Goal: Task Accomplishment & Management: Use online tool/utility

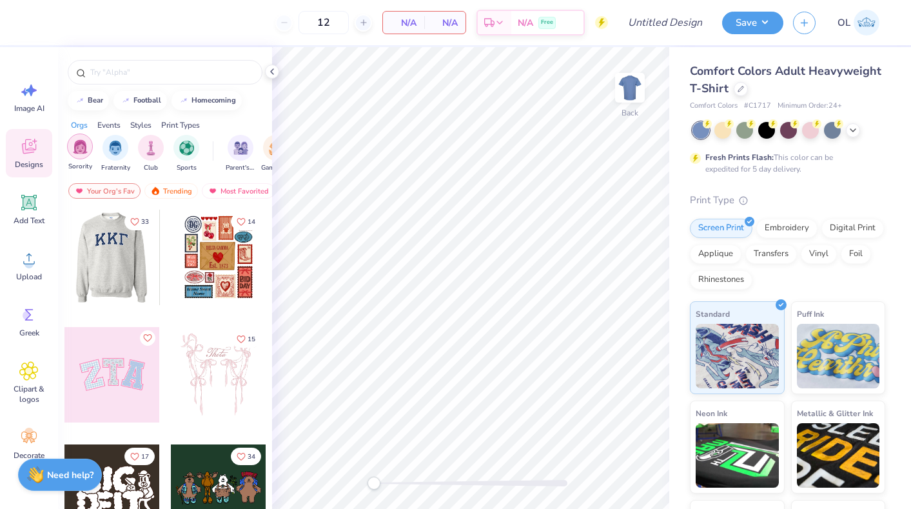
click at [86, 152] on img "filter for Sorority" at bounding box center [80, 146] width 15 height 15
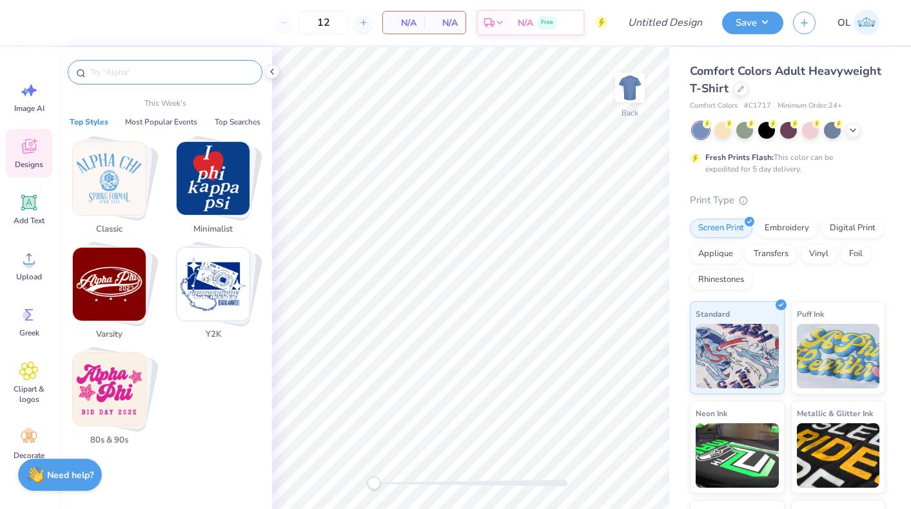
click at [220, 66] on input "text" at bounding box center [171, 72] width 165 height 13
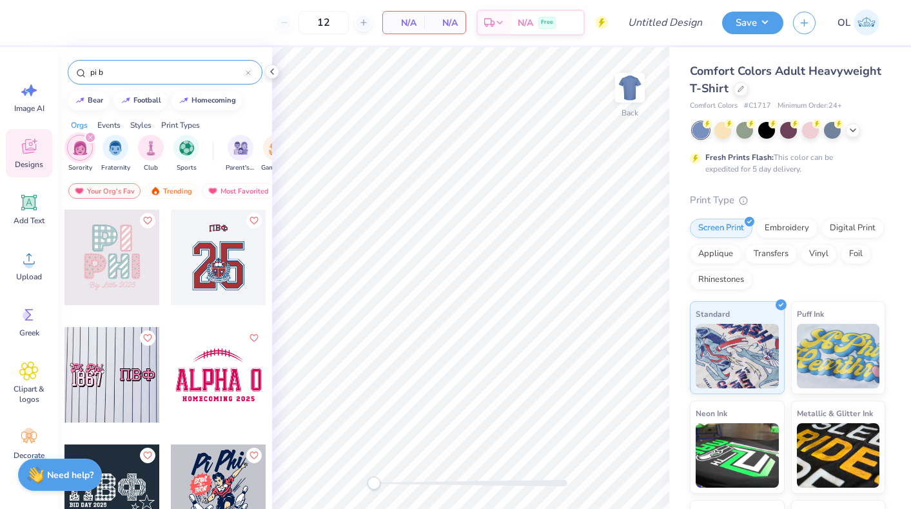
click at [123, 242] on div at bounding box center [112, 257] width 95 height 95
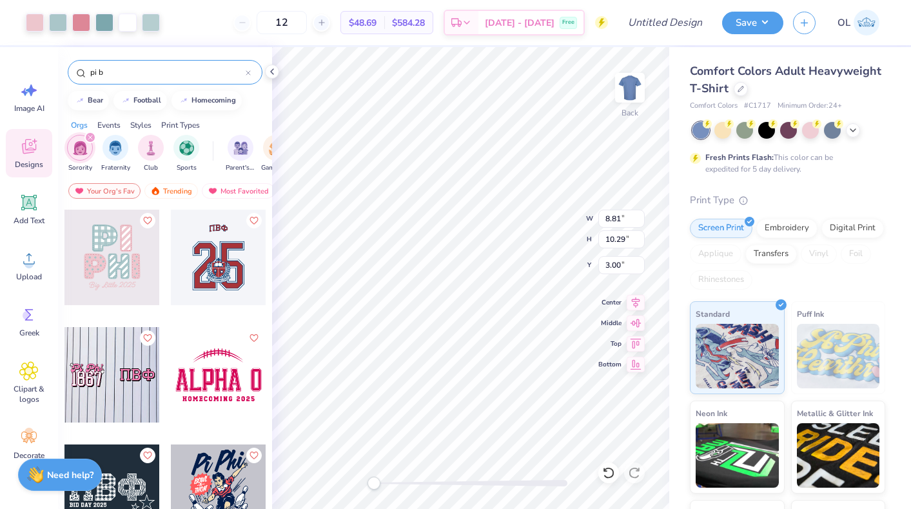
click at [810, 139] on div at bounding box center [810, 130] width 17 height 17
click at [854, 130] on icon at bounding box center [853, 129] width 10 height 10
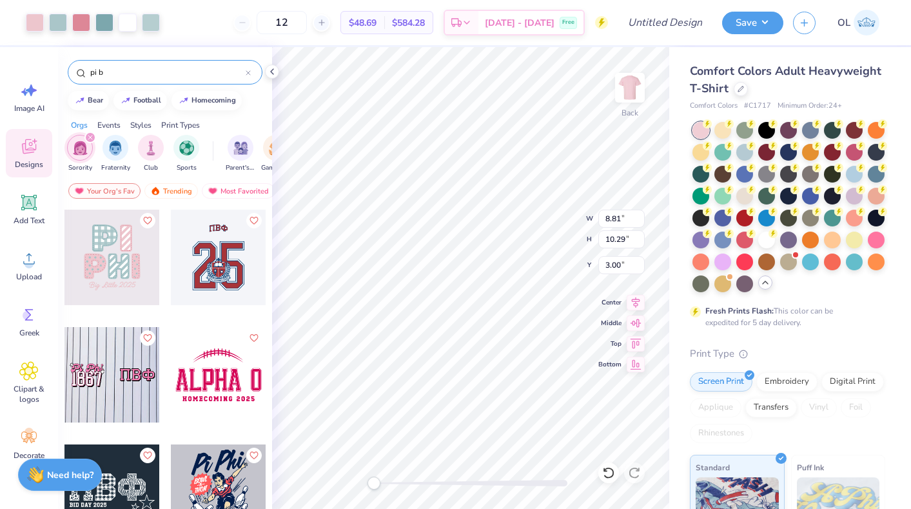
click at [890, 250] on div "Comfort Colors Adult Heavyweight T-Shirt Comfort Colors # C1717 Minimum Order: …" at bounding box center [791, 396] width 242 height 699
click at [885, 248] on div at bounding box center [789, 207] width 193 height 170
click at [880, 238] on div at bounding box center [876, 238] width 17 height 17
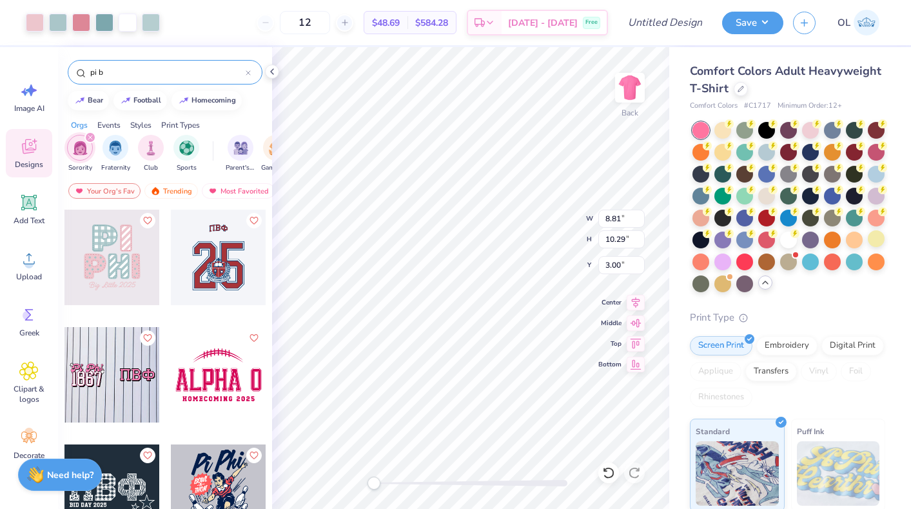
click at [848, 295] on div "Comfort Colors Adult Heavyweight T-Shirt Comfort Colors # C1717 Minimum Order: …" at bounding box center [787, 387] width 195 height 648
click at [631, 87] on img at bounding box center [630, 88] width 52 height 52
click at [633, 88] on img at bounding box center [630, 88] width 52 height 52
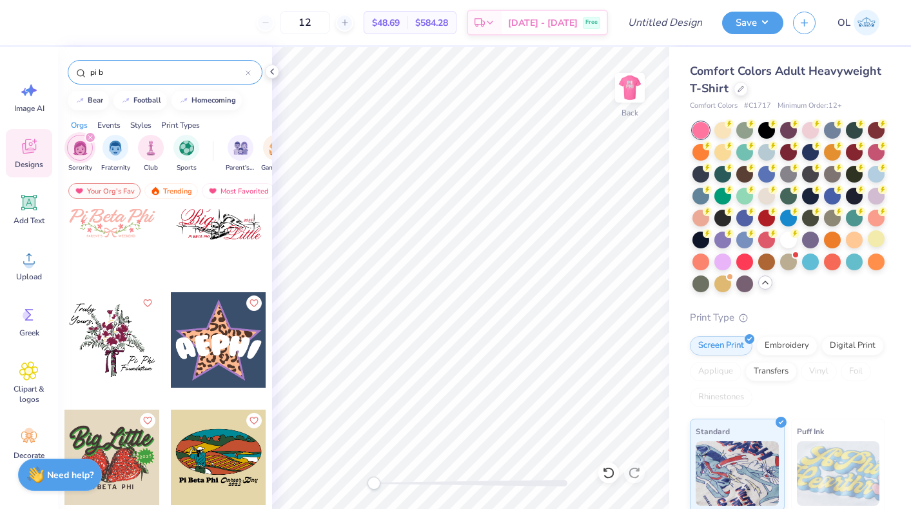
scroll to position [3395, 0]
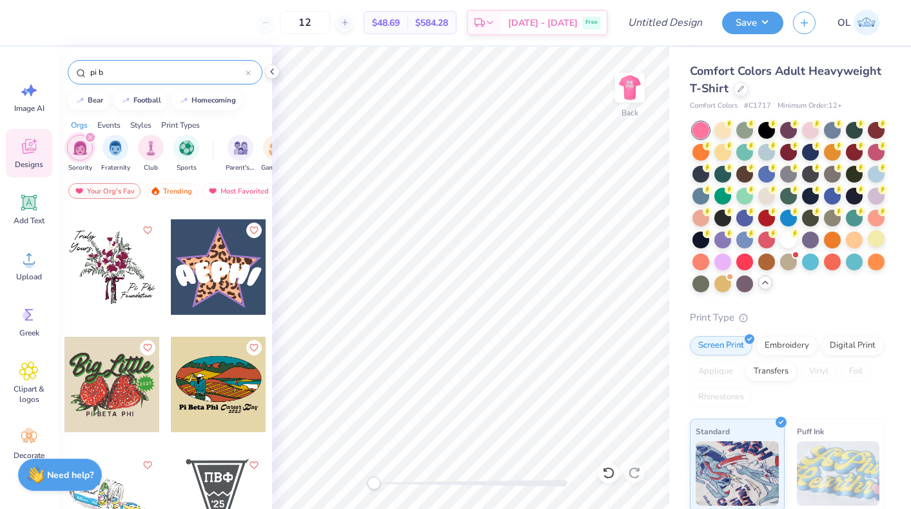
click at [109, 70] on input "pi b" at bounding box center [167, 72] width 157 height 13
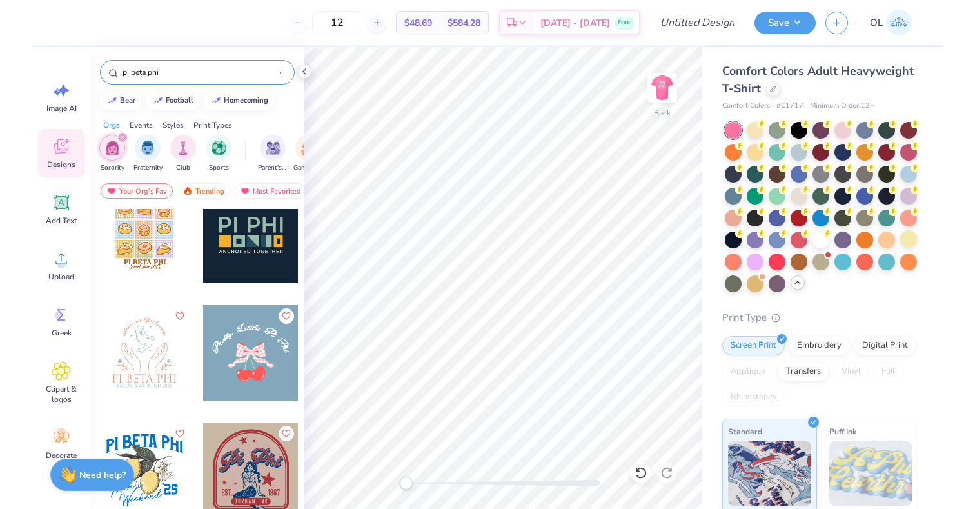
scroll to position [1431, 0]
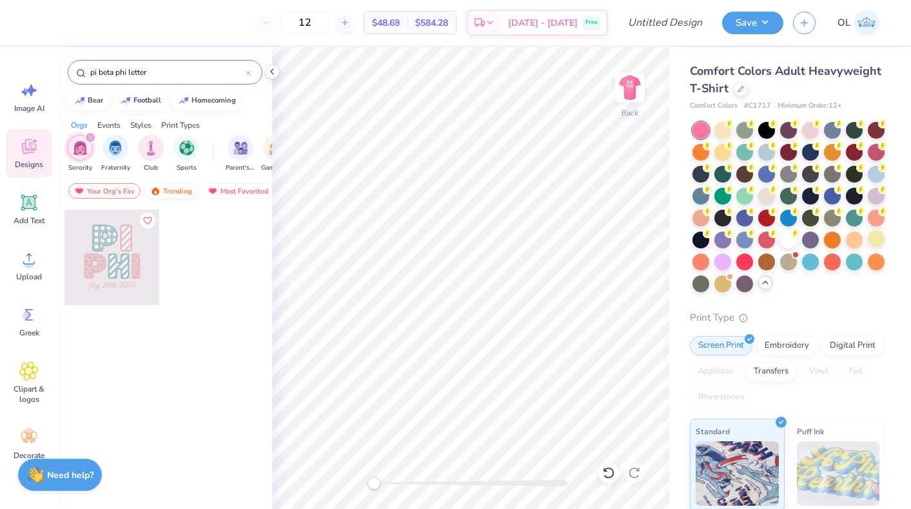
click at [176, 194] on div "Trending" at bounding box center [171, 190] width 54 height 15
click at [203, 66] on input "pi beta phi letter" at bounding box center [167, 72] width 157 height 13
click at [158, 83] on div "pi beta phi letter" at bounding box center [165, 72] width 195 height 25
click at [174, 74] on input "pi beta phi letter" at bounding box center [167, 72] width 157 height 13
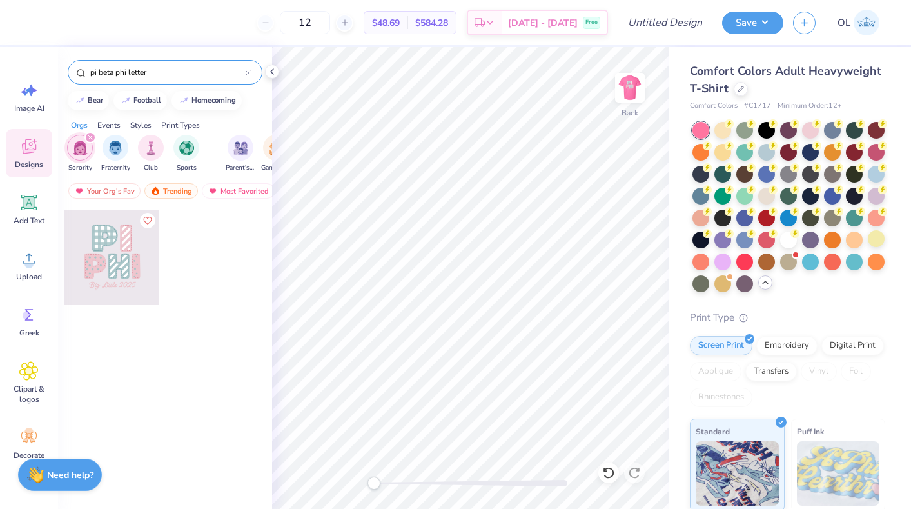
click at [174, 74] on input "pi beta phi letter" at bounding box center [167, 72] width 157 height 13
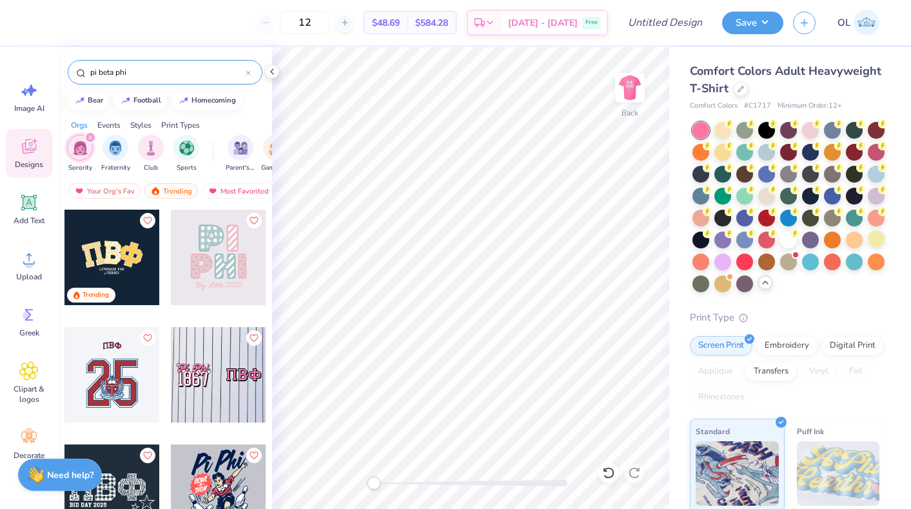
type input "pi beta phi"
click at [234, 377] on div at bounding box center [218, 374] width 95 height 95
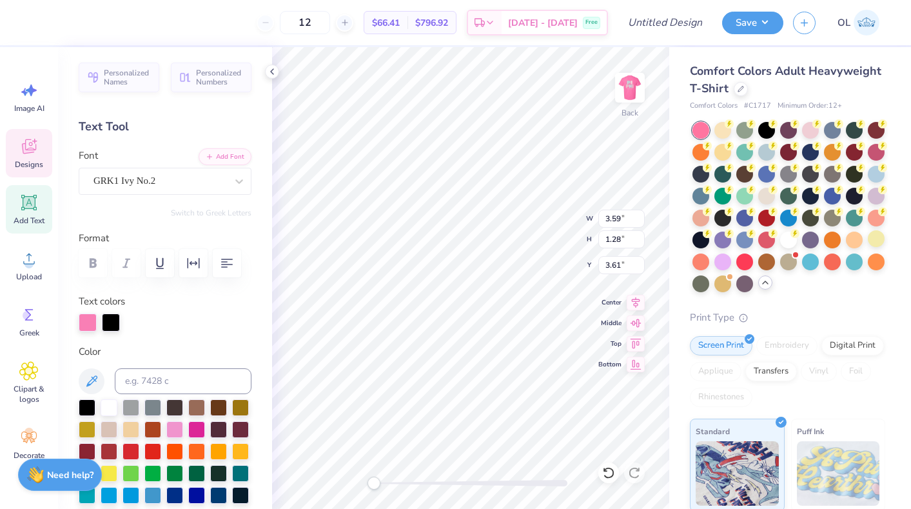
type input "3.59"
type input "1.28"
type input "3.61"
type input "3.16"
type input "1.70"
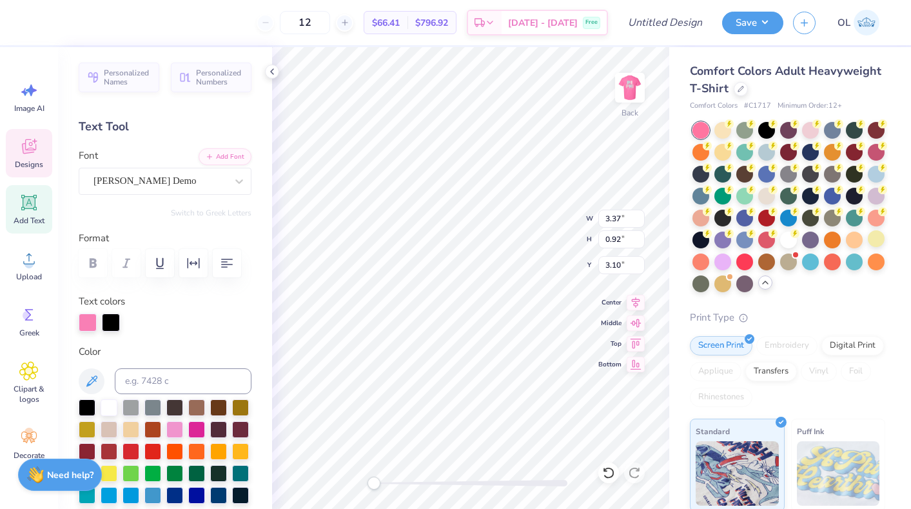
type input "3.61"
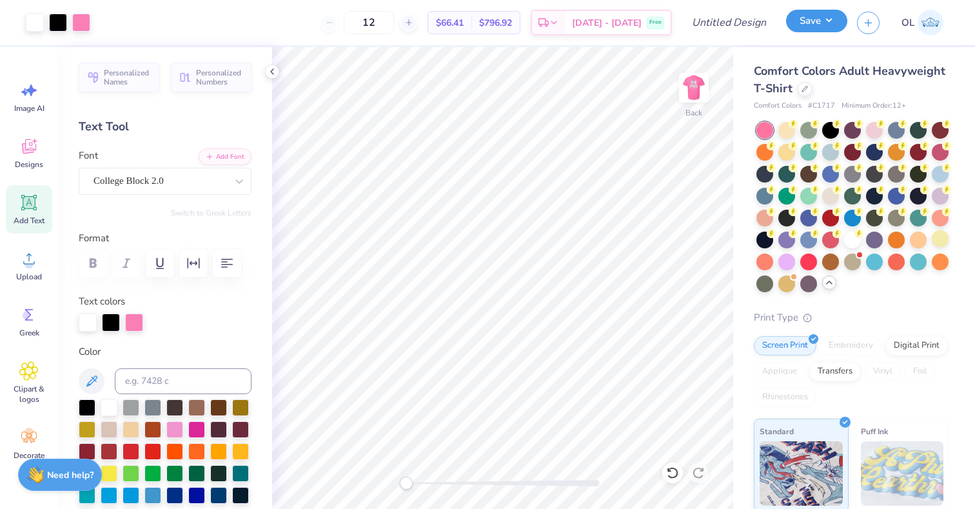
click at [832, 24] on button "Save" at bounding box center [816, 21] width 61 height 23
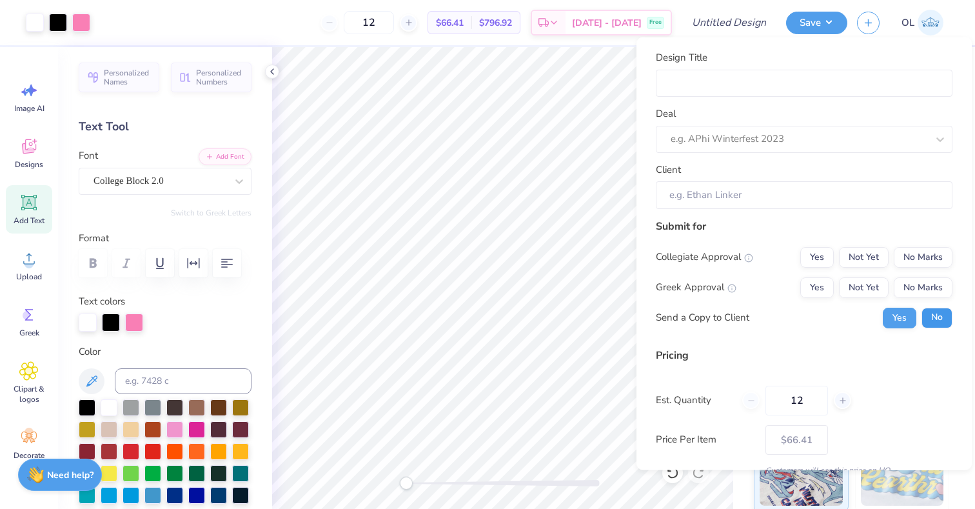
click at [911, 308] on button "No" at bounding box center [937, 317] width 31 height 21
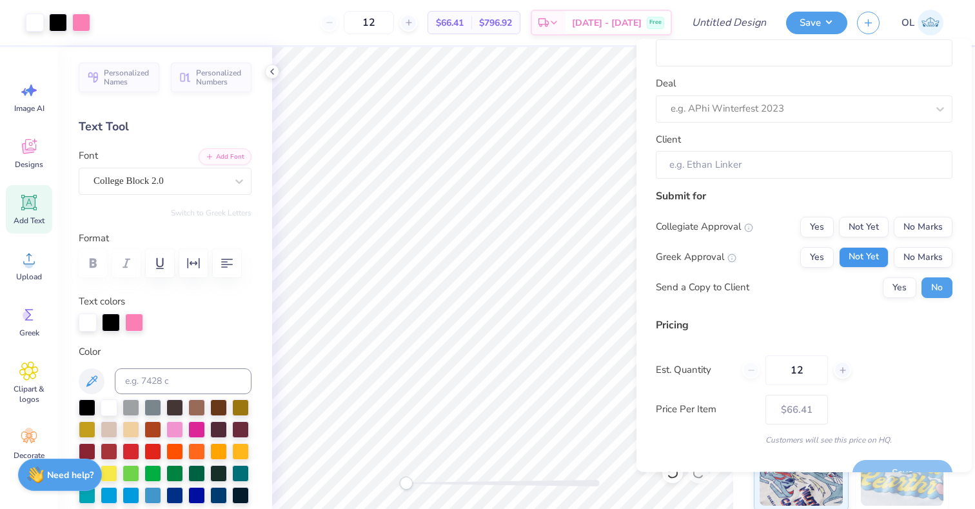
scroll to position [0, 0]
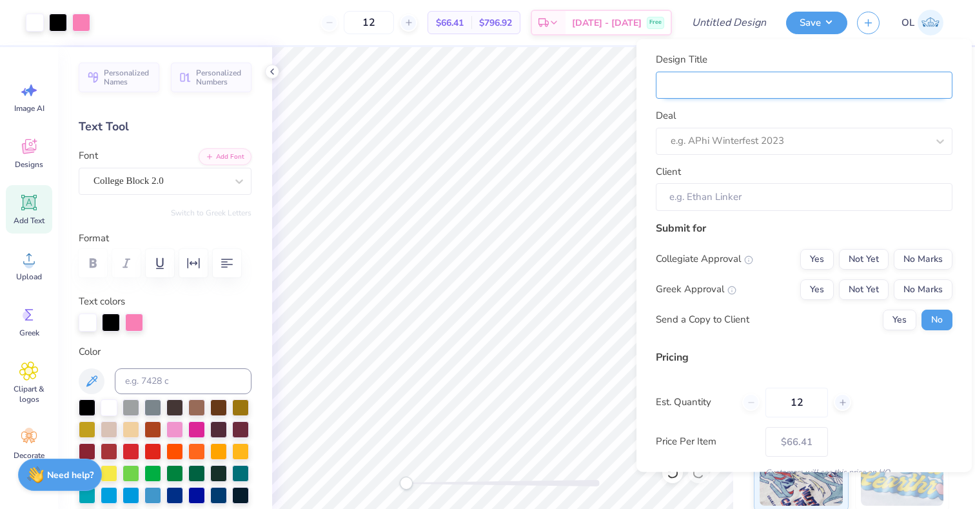
click at [911, 85] on input "Design Title" at bounding box center [804, 85] width 297 height 28
type input "p"
type input "pi"
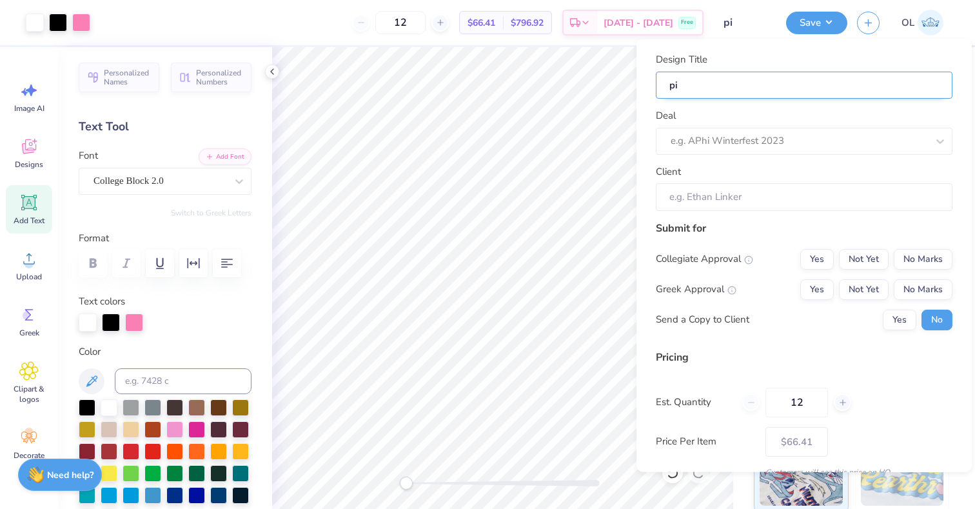
type input "pi"
type input "pi p"
type input "pi ph"
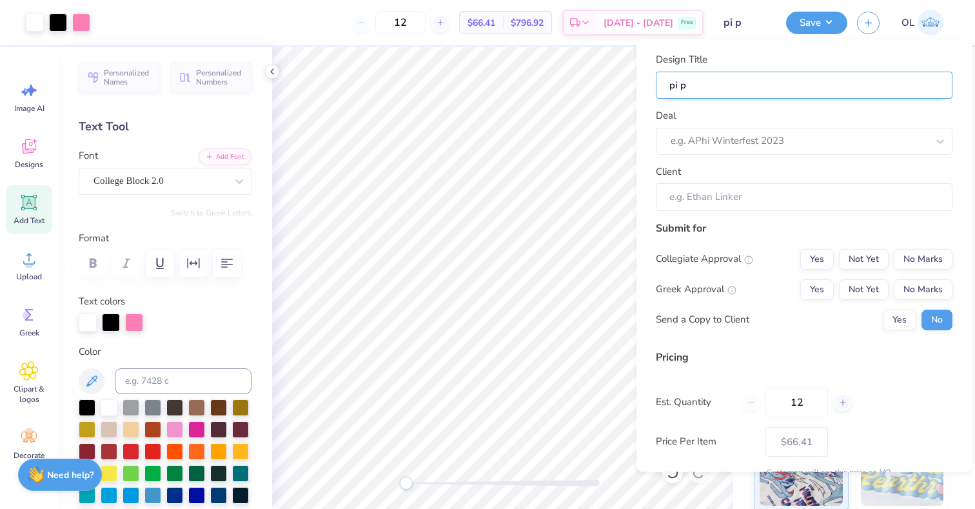
type input "pi ph"
type input "pi phi"
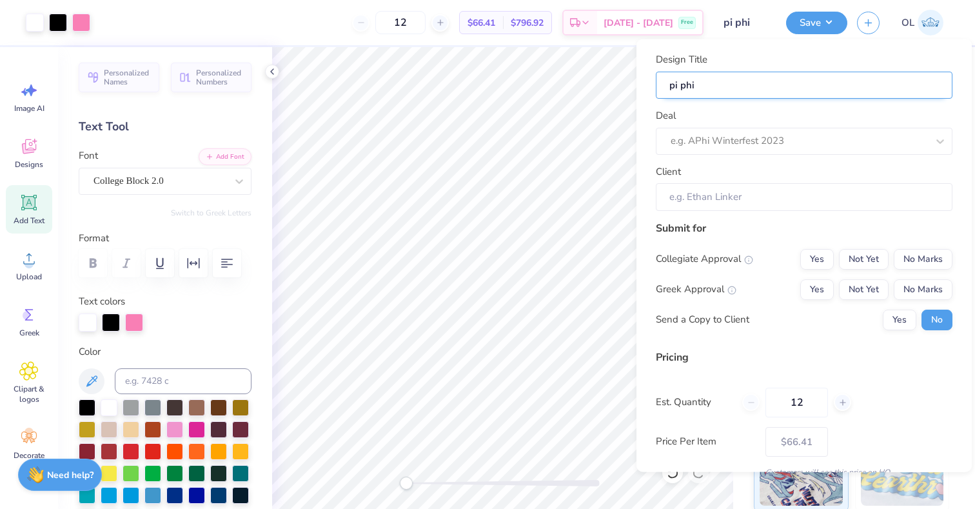
type input "pi phi m"
type input "pi phi m3"
type input "pi phi m3e"
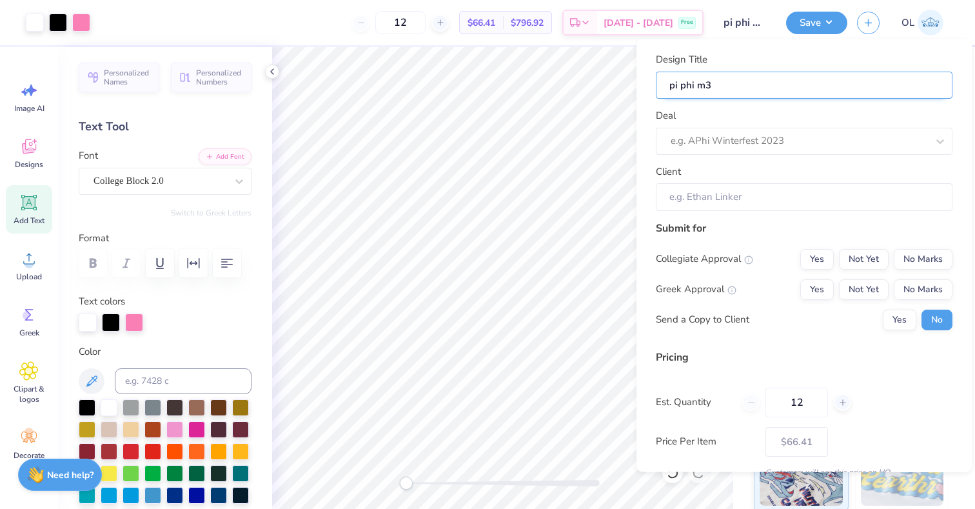
type input "pi phi m3e"
type input "pi phi m3"
type input "pi phi m"
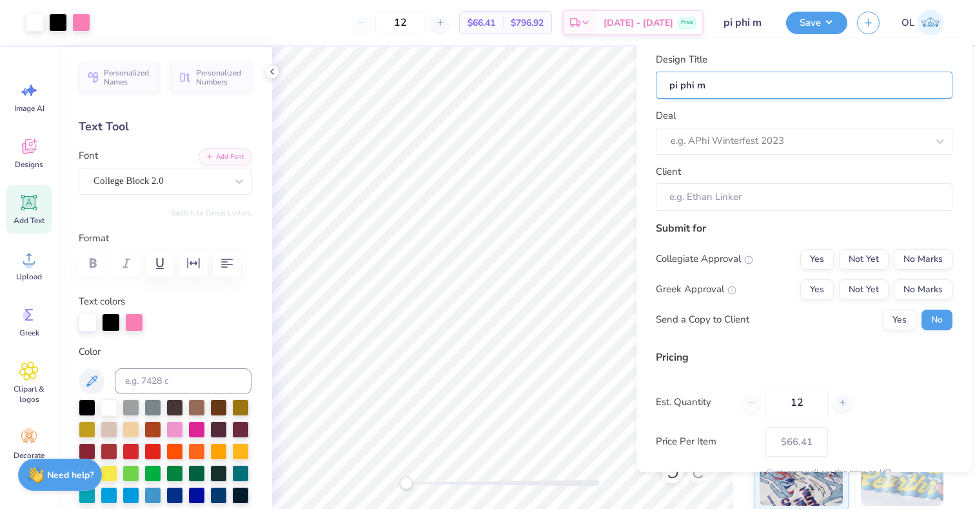
type input "pi phi me"
type input "pi phi mer"
type input "pi phi merc"
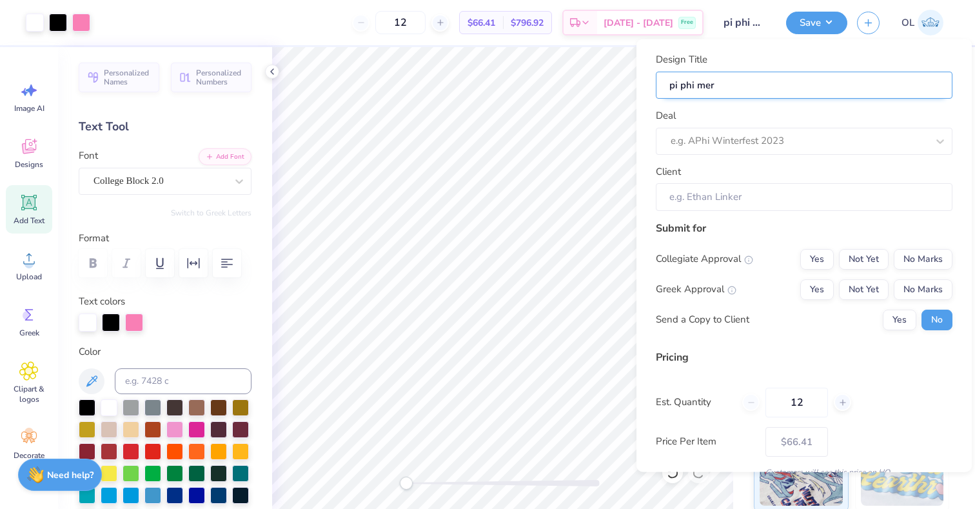
type input "pi phi merc"
type input "pi phi merch"
type input "pi phi merc"
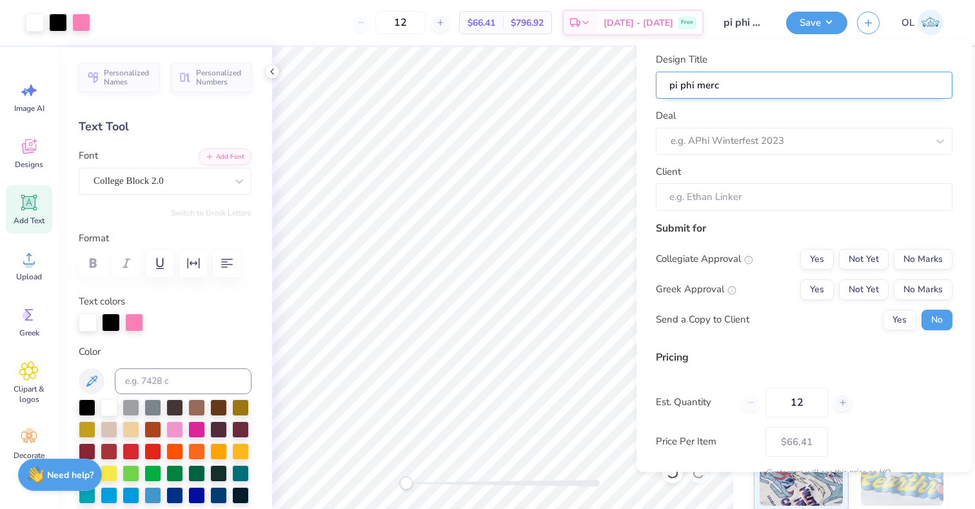
type input "pi phi mer"
type input "pi phi me"
type input "pi phi m"
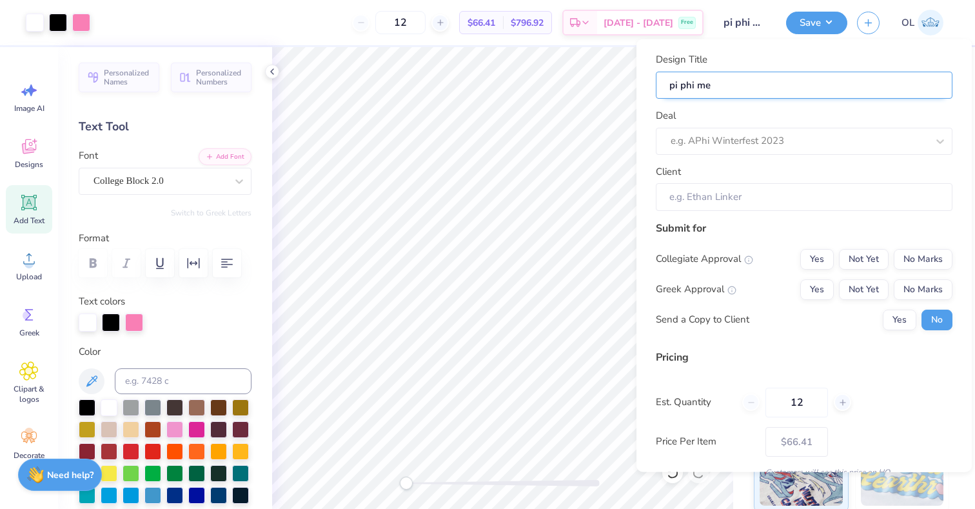
type input "pi phi m"
type input "pi phi"
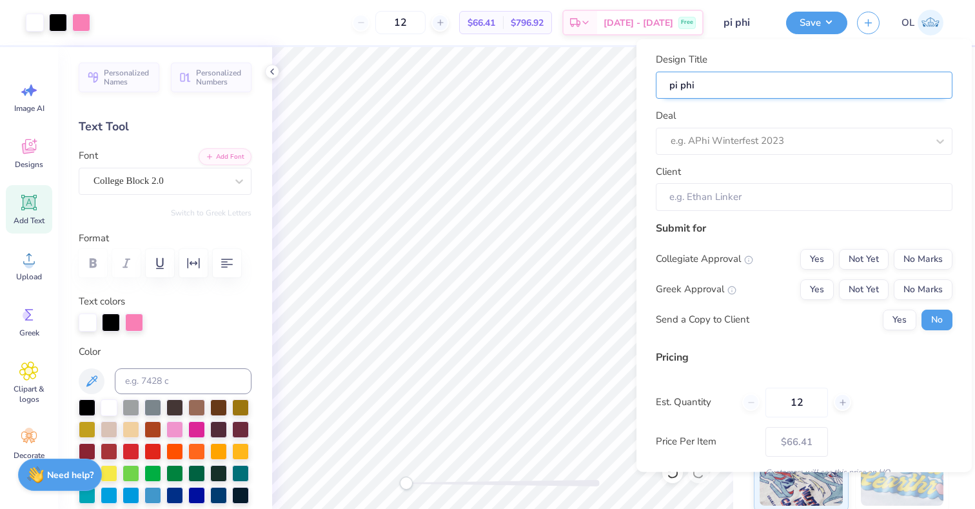
type input "pi phi"
type input "pi phi f"
type input "pi phi fo"
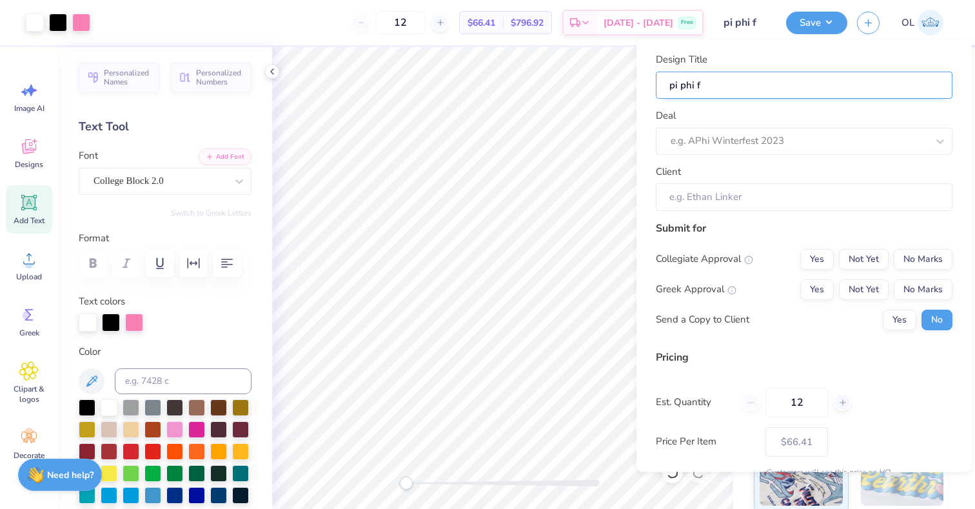
type input "pi phi fo"
type input "pi phi fou"
type input "pi phi foun"
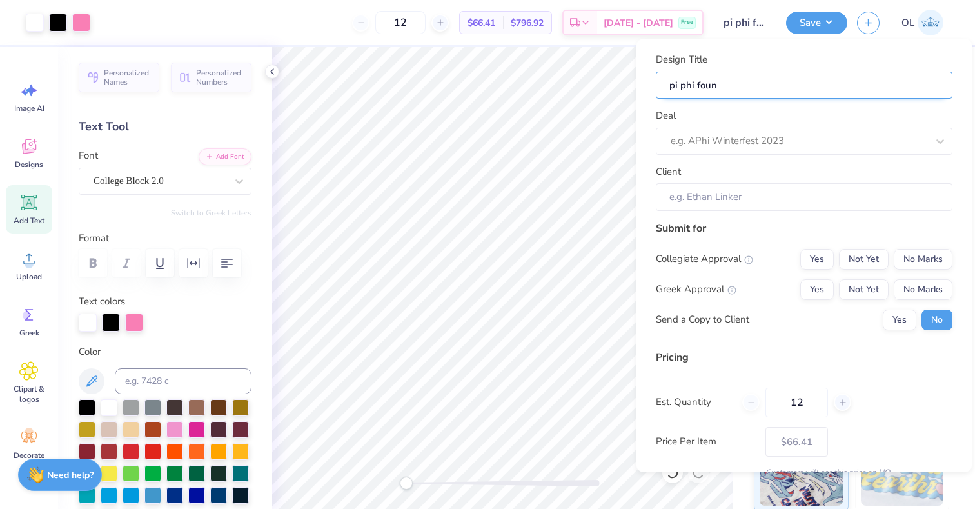
type input "pi phi found"
type input "pi phi founde"
type input "pi phi founder"
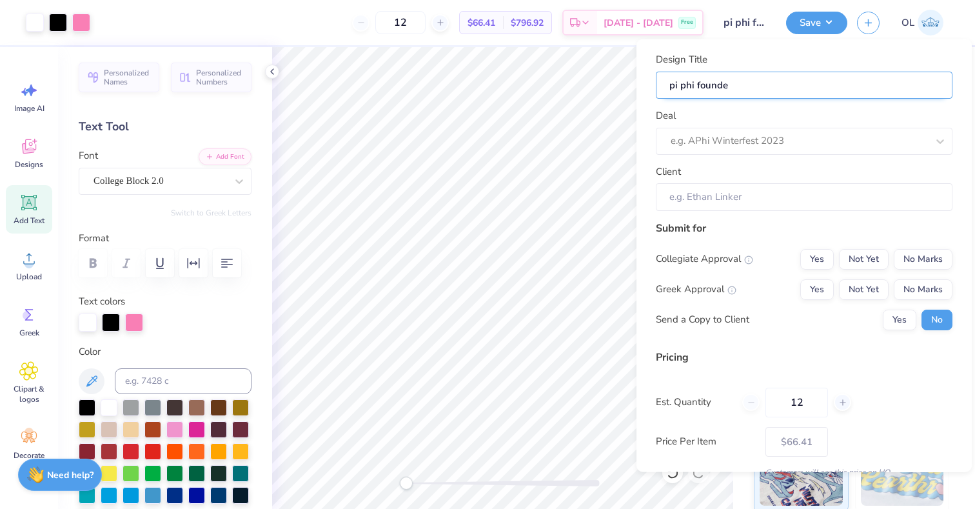
type input "pi phi founder"
type input "pi phi founde"
type input "pi phi found"
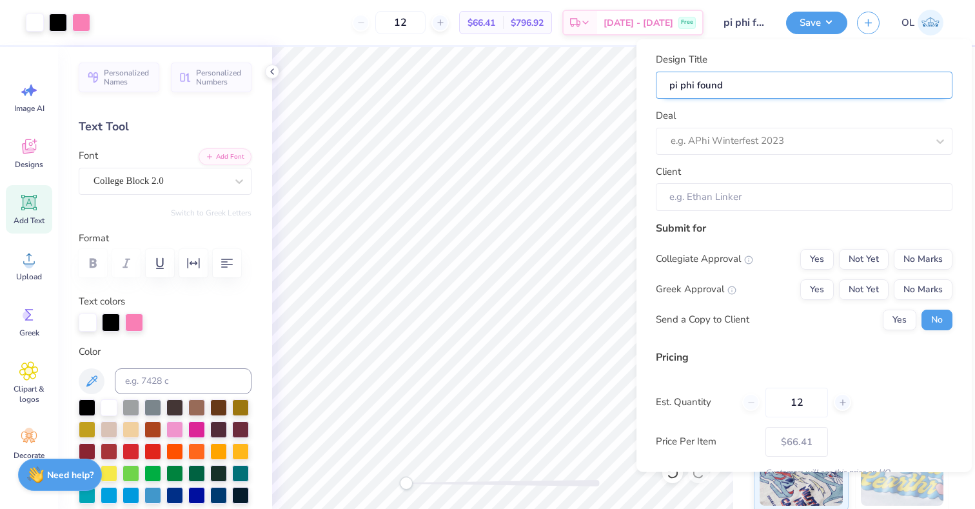
type input "pi phi foun"
type input "pi phi fou"
type input "pi phi fo"
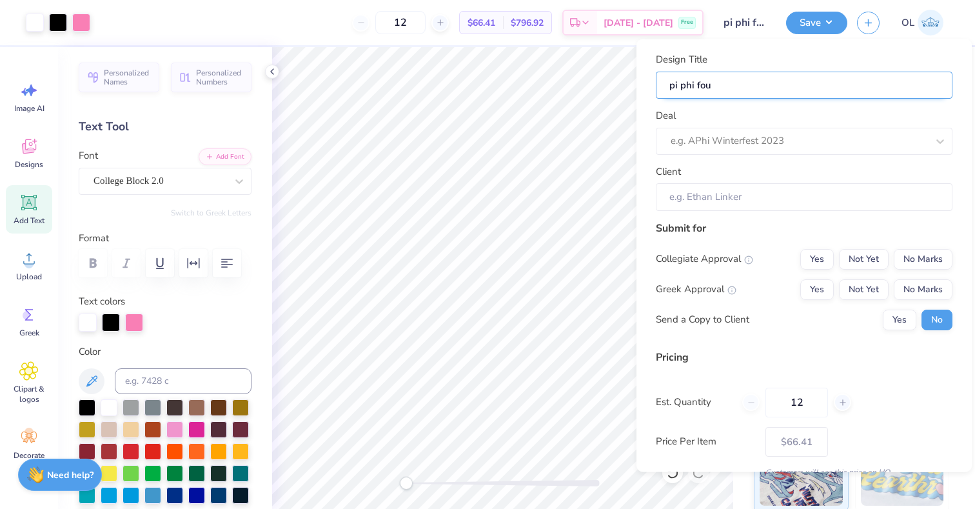
type input "pi phi fo"
type input "pi phi f"
type input "pi phi"
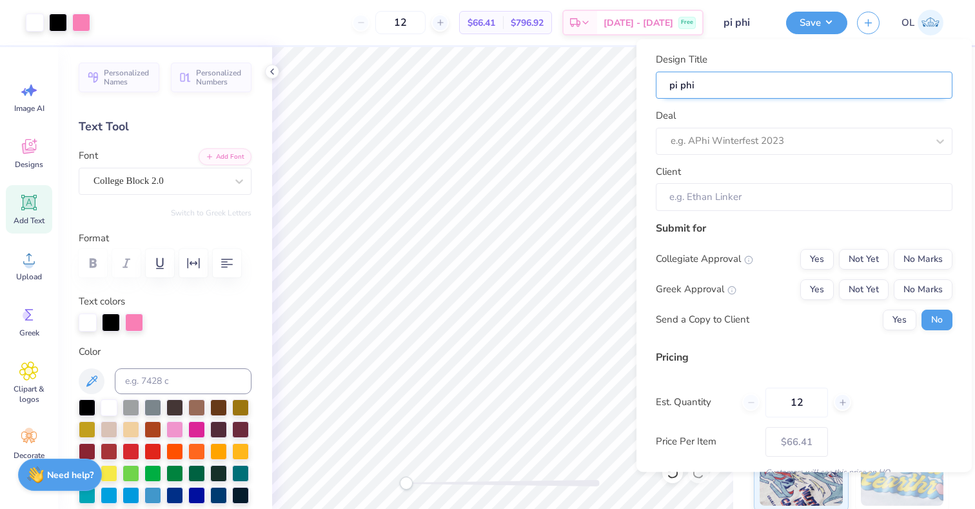
type input "pi phi b"
type input "pi phi ba"
type input "pi phi bac"
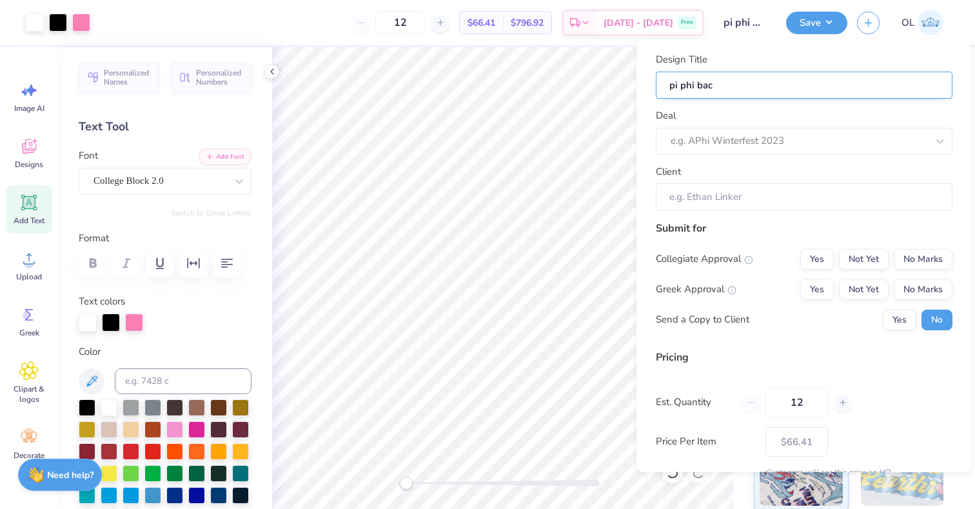
type input "pi phi back"
type input "pi phi back t"
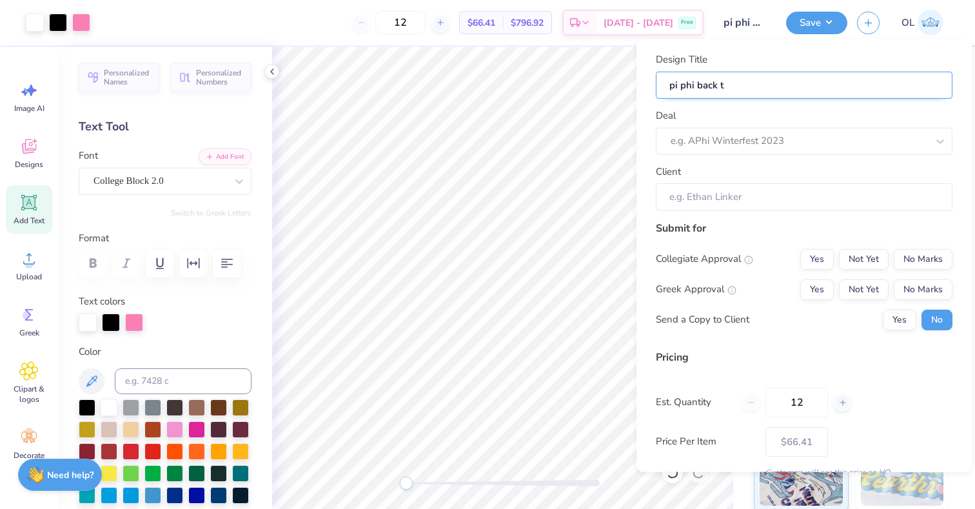
type input "pi phi back to"
type input "pi phi back to s"
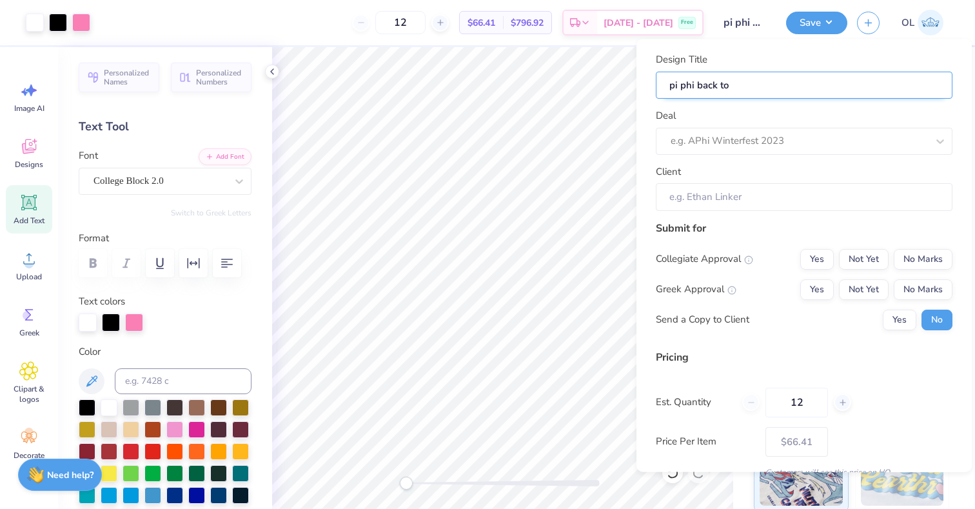
type input "pi phi back to s"
type input "pi phi back to sc"
type input "pi phi back to sch"
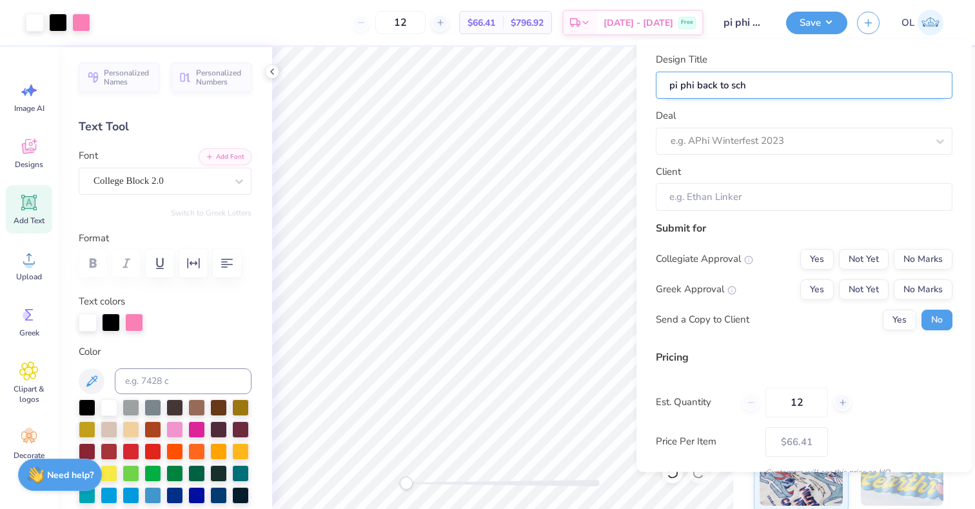
type input "pi phi back to scho"
type input "pi phi back to schoo"
type input "pi phi back to school"
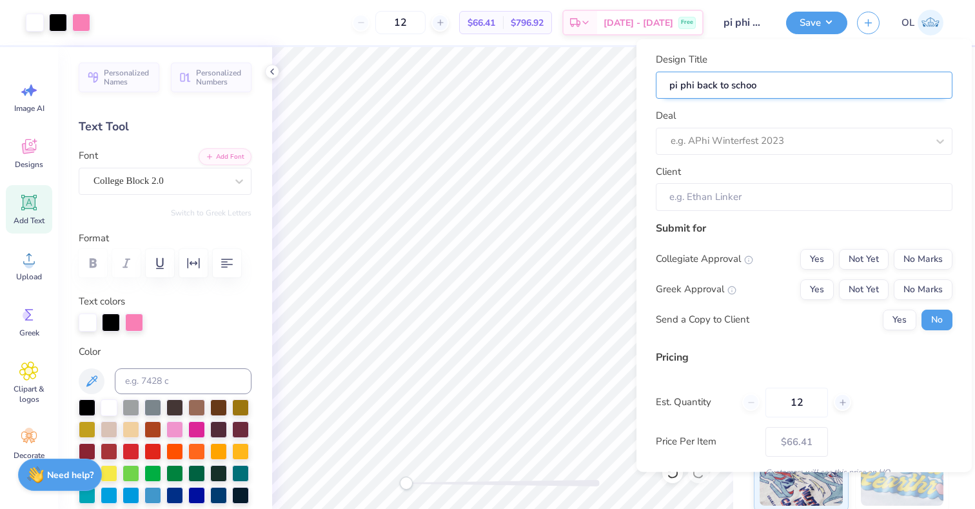
type input "pi phi back to school"
type input "pi phi back to school m"
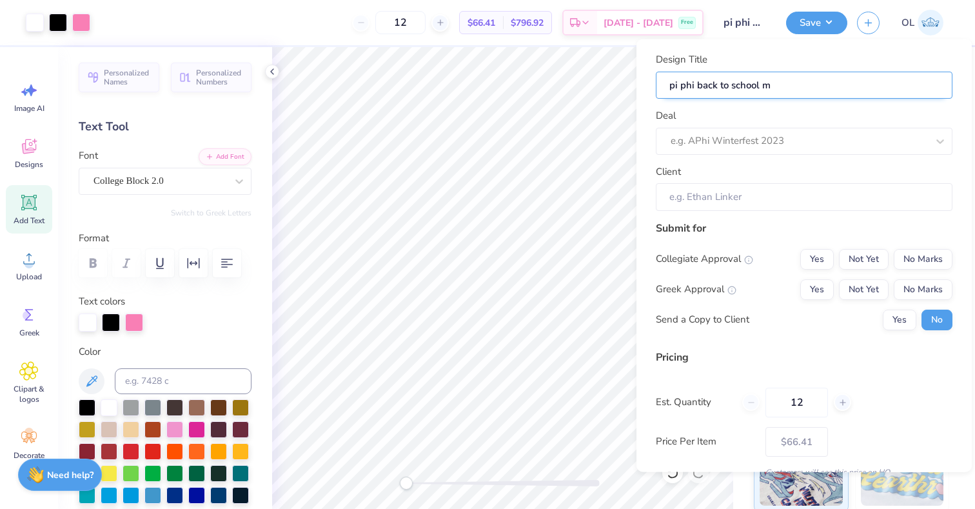
type input "pi phi back to school me"
type input "pi phi back to school mer"
type input "pi phi back to school merc"
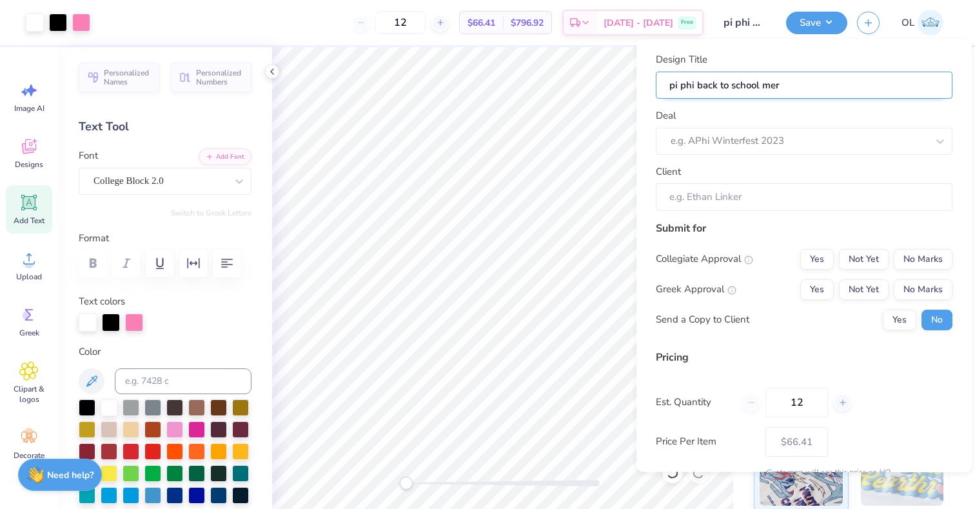
type input "pi phi back to school merc"
type input "pi phi back to school merch"
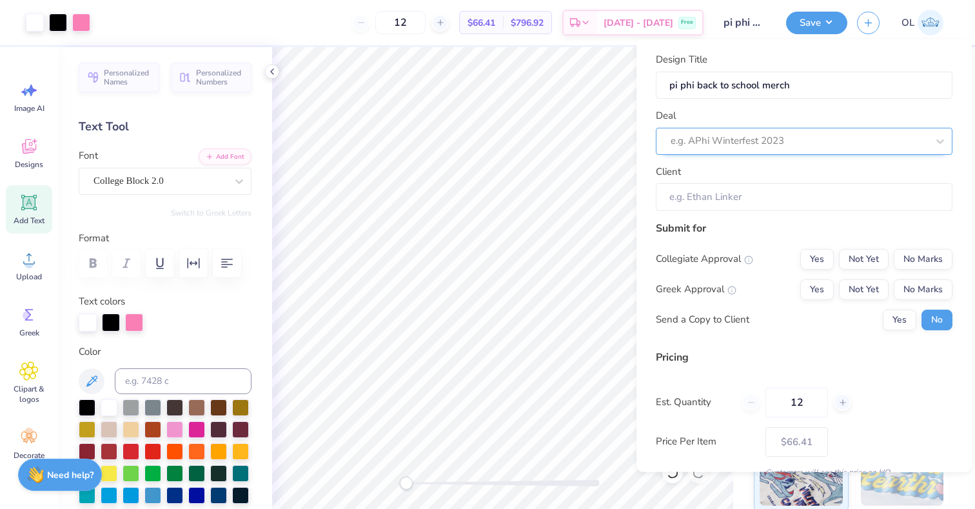
click at [910, 147] on div "e.g. APhi Winterfest 2023" at bounding box center [804, 140] width 297 height 27
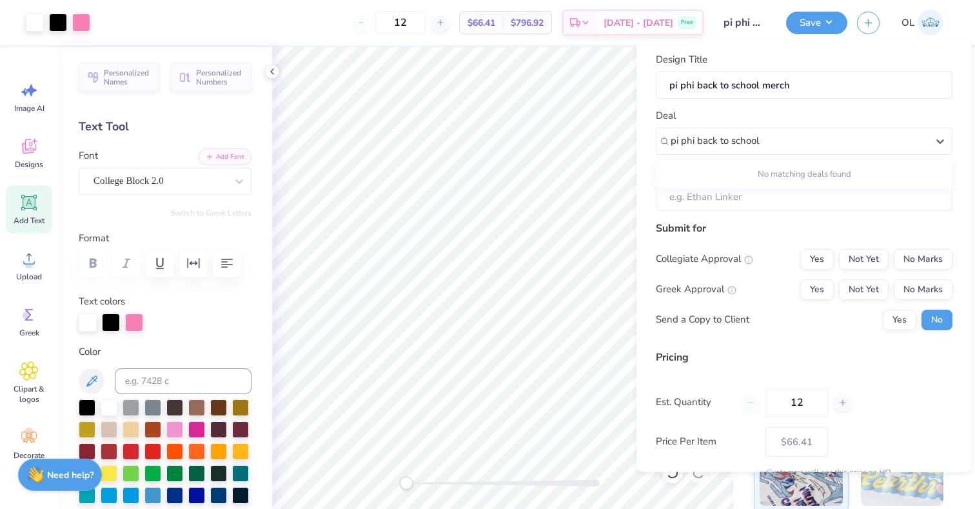
type input "pi phi back to school"
click at [873, 196] on input "Client" at bounding box center [804, 197] width 297 height 28
click at [861, 197] on input "Client" at bounding box center [804, 197] width 297 height 28
click at [833, 190] on input "Client" at bounding box center [804, 197] width 297 height 28
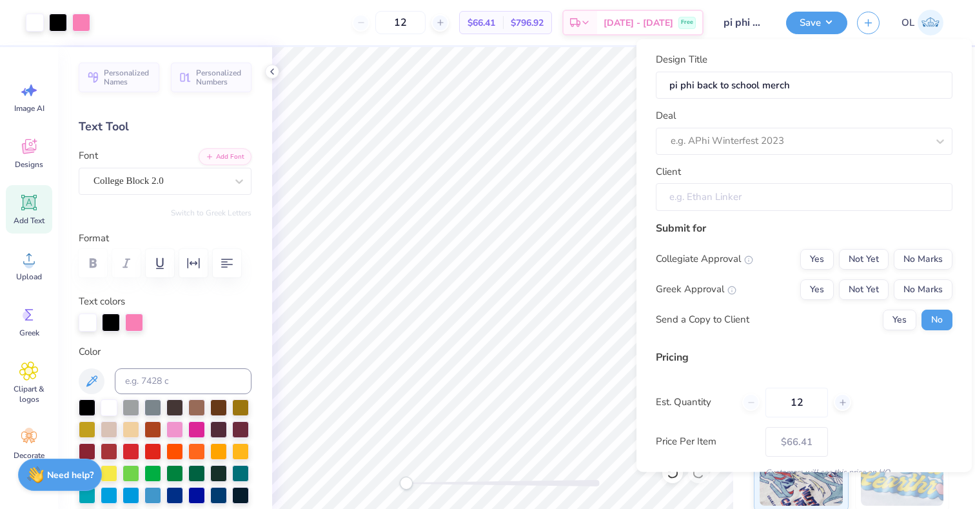
click at [833, 190] on input "Client" at bounding box center [804, 197] width 297 height 28
click at [759, 190] on input "Client" at bounding box center [804, 197] width 297 height 28
click at [781, 135] on div at bounding box center [799, 140] width 257 height 17
type input "Pi Phi back to school merch"
click at [861, 256] on button "Not Yet" at bounding box center [864, 258] width 50 height 21
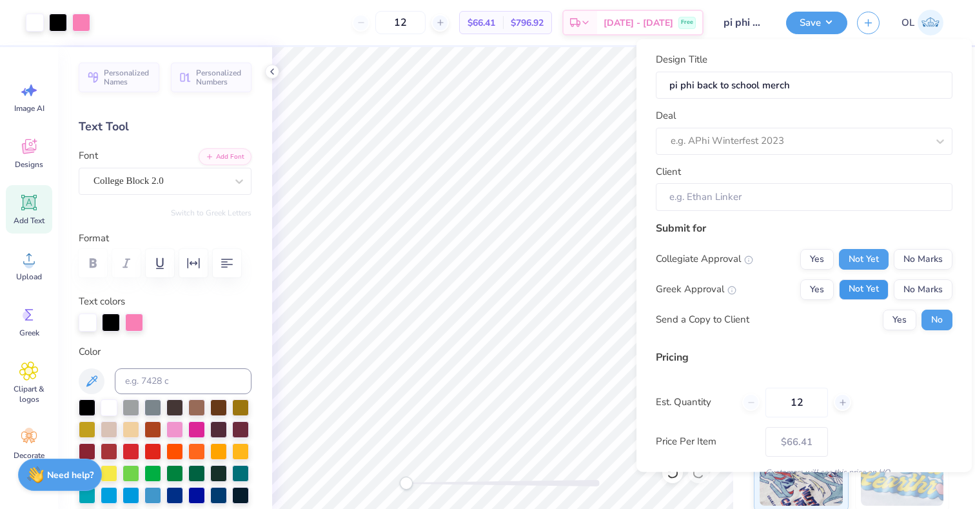
click at [861, 289] on button "Not Yet" at bounding box center [864, 289] width 50 height 21
click at [839, 401] on icon at bounding box center [843, 401] width 9 height 9
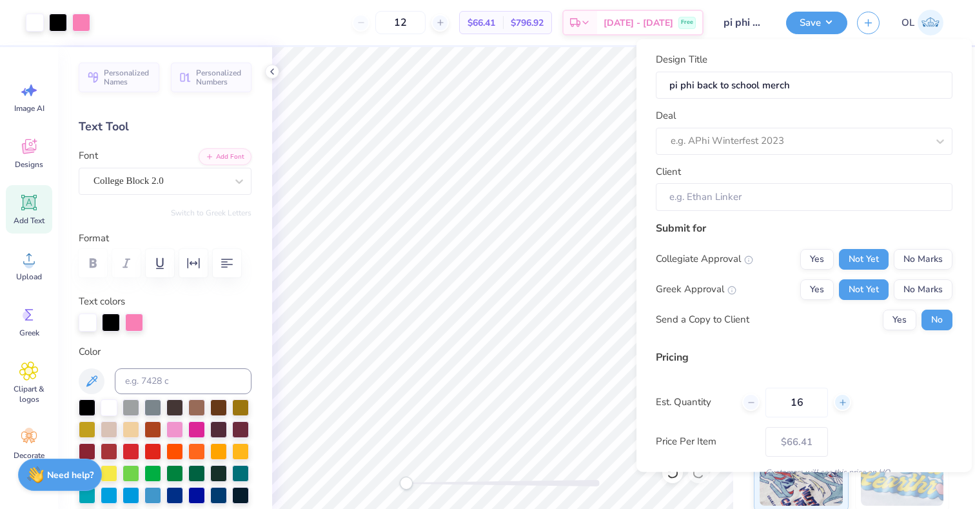
click at [839, 401] on icon at bounding box center [843, 401] width 9 height 9
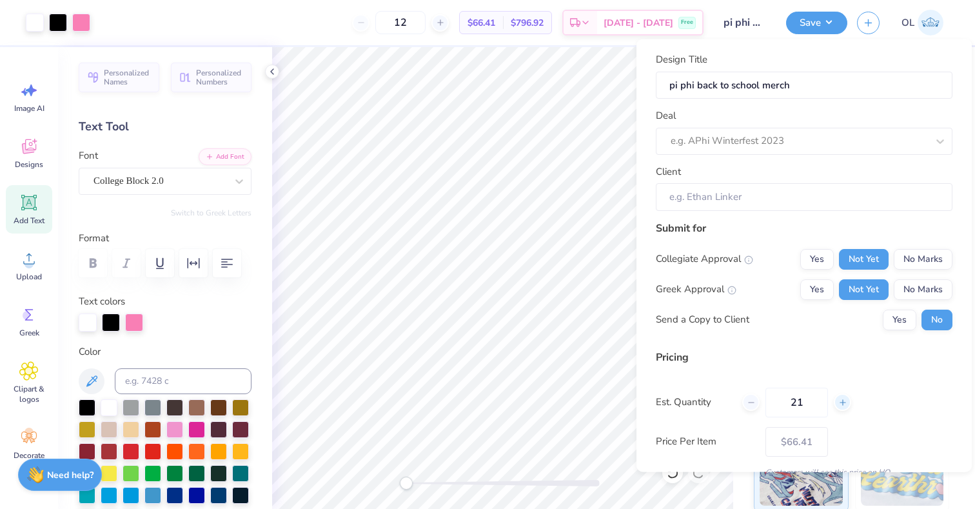
click at [839, 401] on icon at bounding box center [843, 401] width 9 height 9
type input "25"
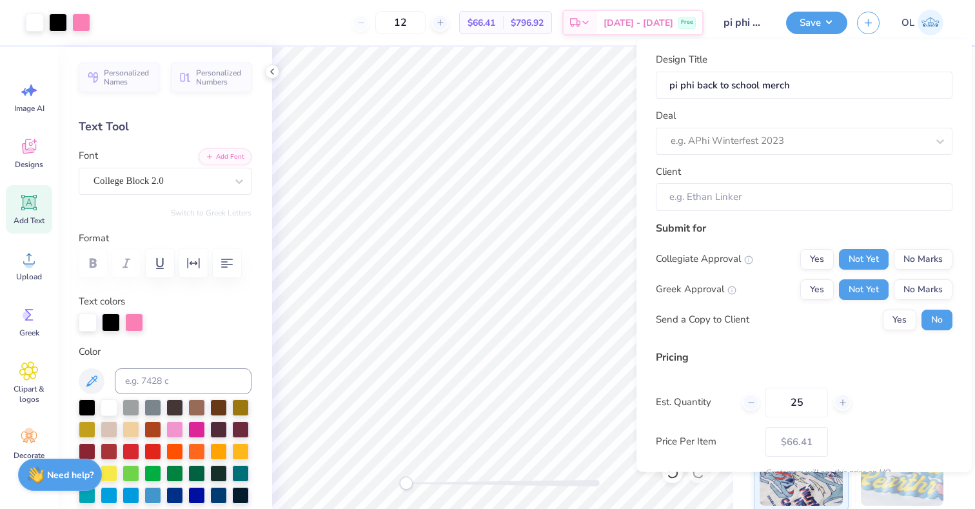
type input "25"
type input "$39.06"
click at [756, 399] on div at bounding box center [750, 401] width 17 height 17
type input "24"
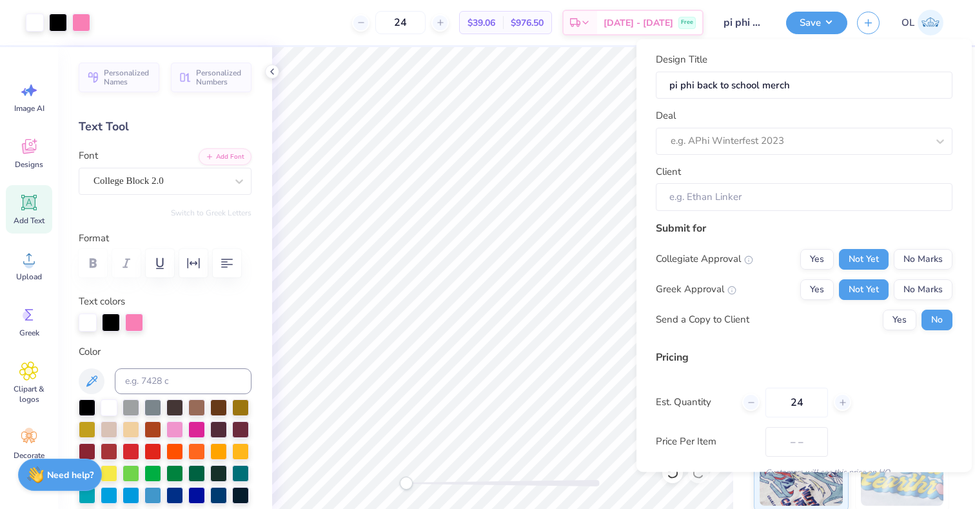
click at [772, 377] on div "Pricing Est. Quantity 24 Price Per Item – – Customers will see this price on HQ." at bounding box center [804, 413] width 297 height 128
type input "$39.54"
